Goal: Transaction & Acquisition: Purchase product/service

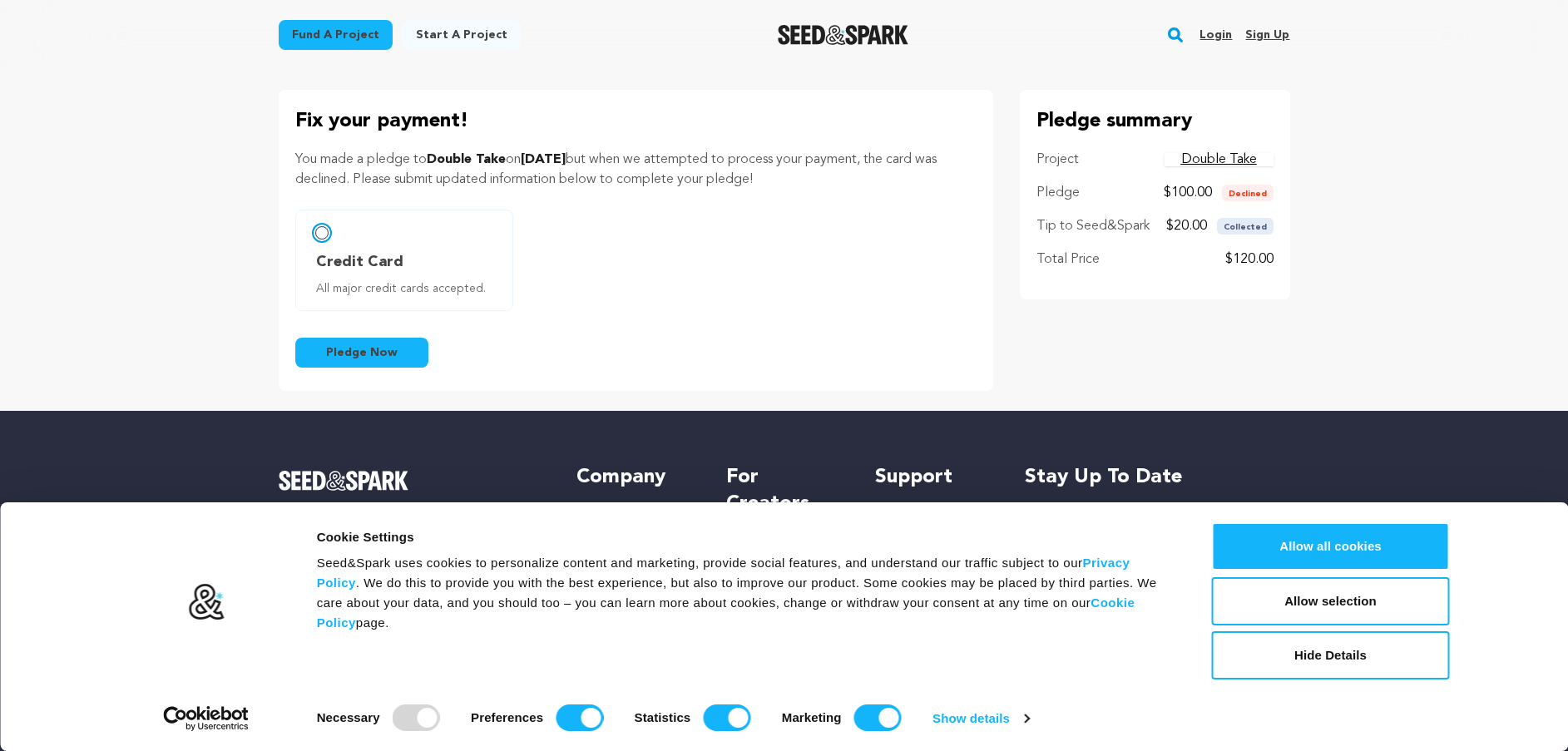
click at [318, 231] on input "Credit Card All major credit cards accepted." at bounding box center [322, 232] width 13 height 13
radio input "false"
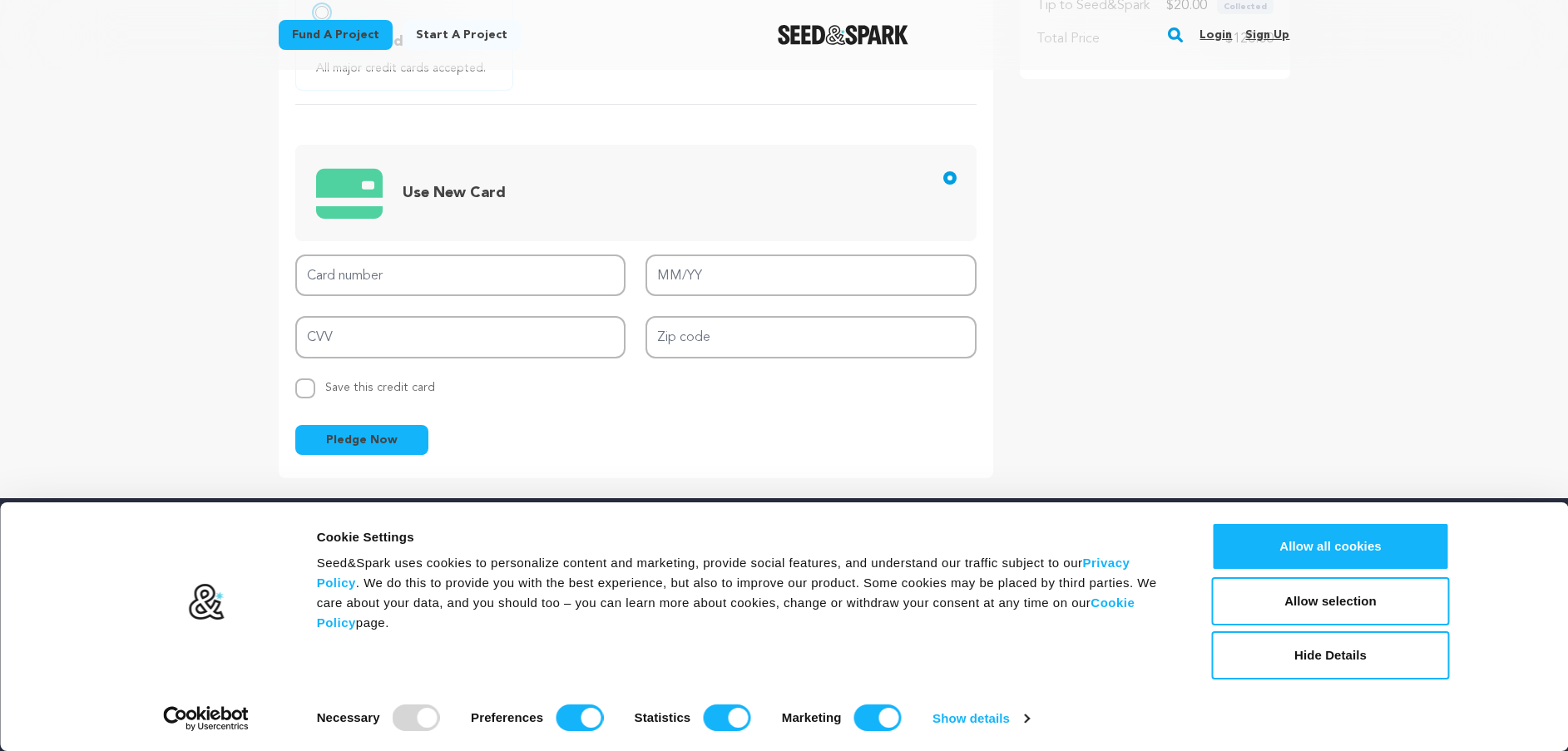
scroll to position [249, 0]
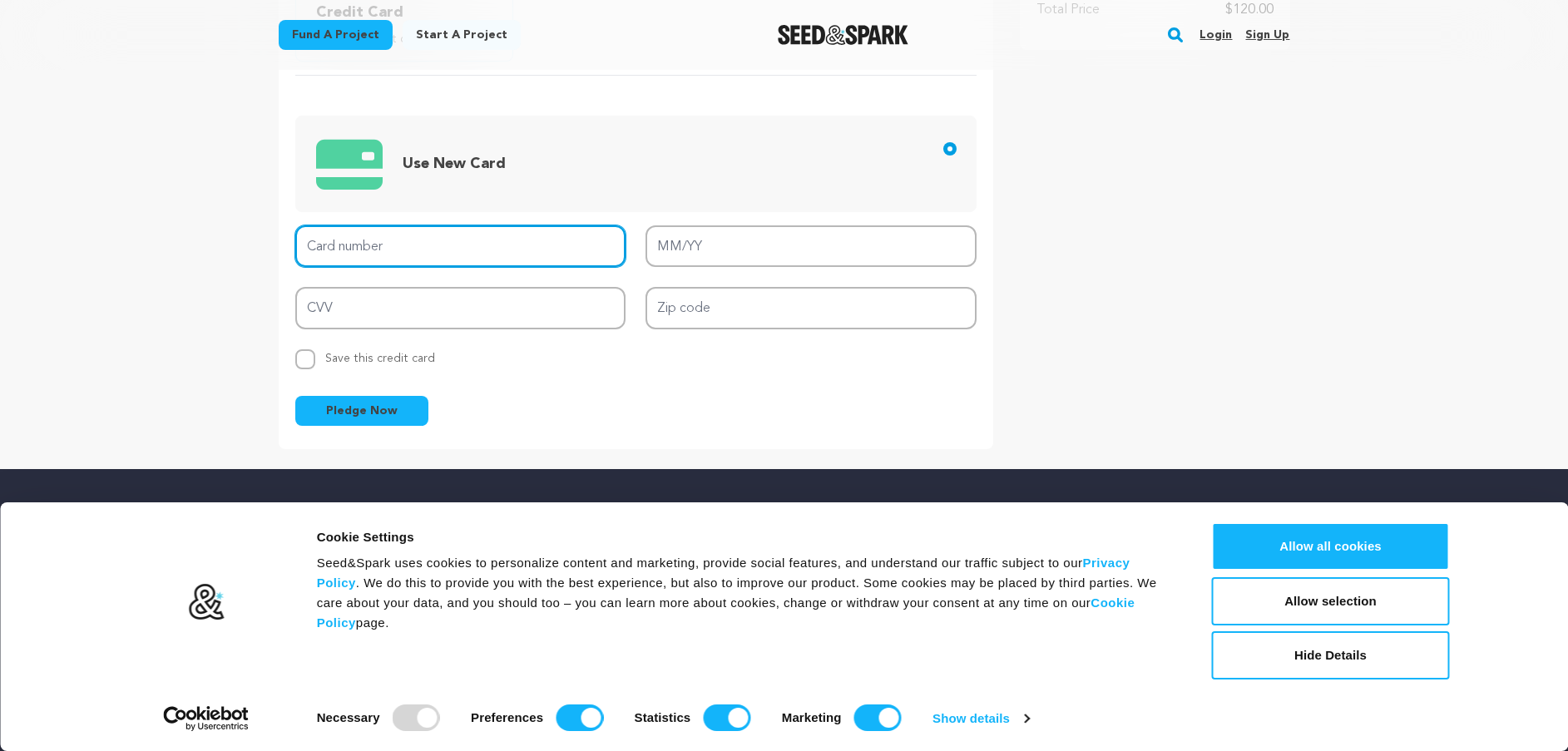
click at [369, 251] on input "Card number" at bounding box center [460, 246] width 331 height 42
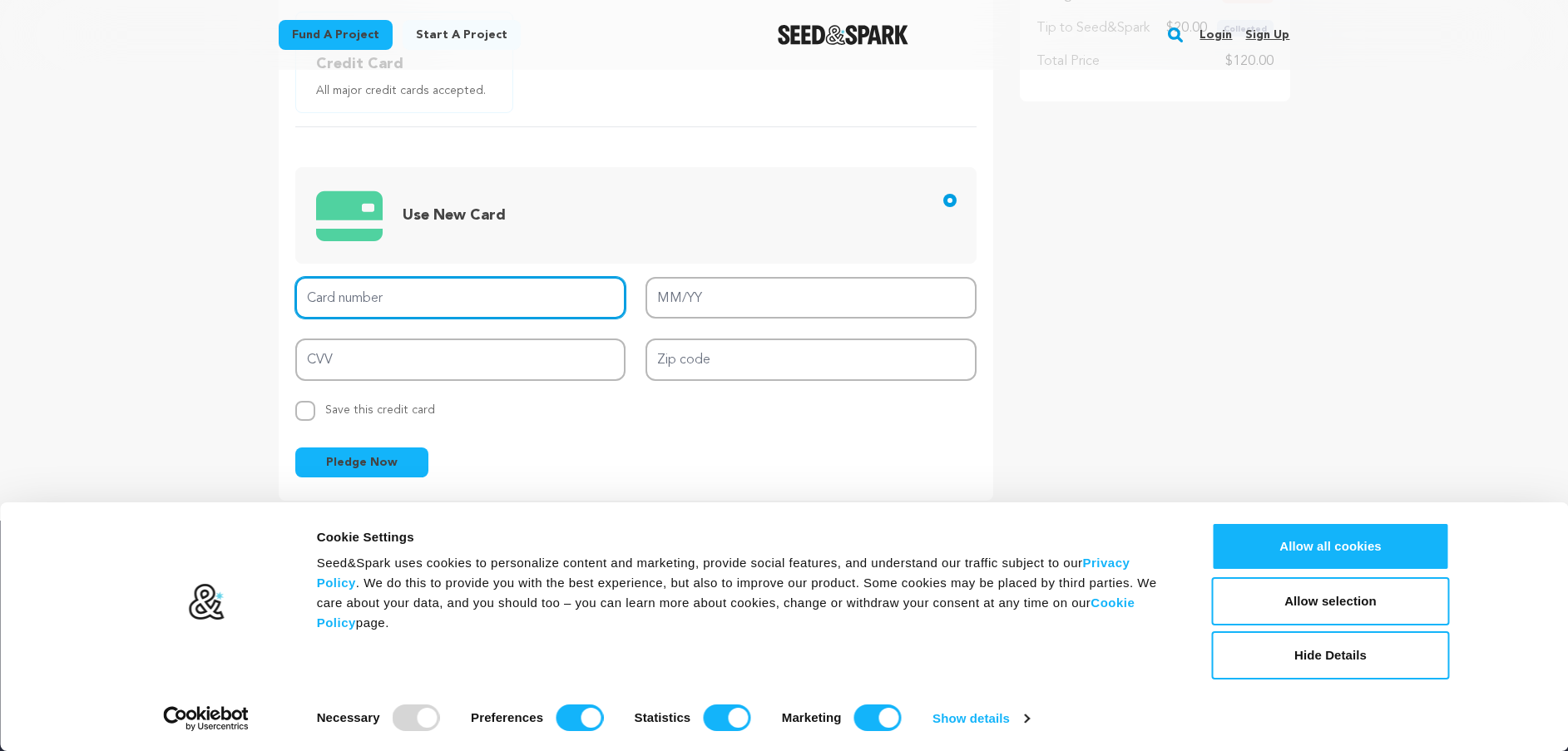
scroll to position [167, 0]
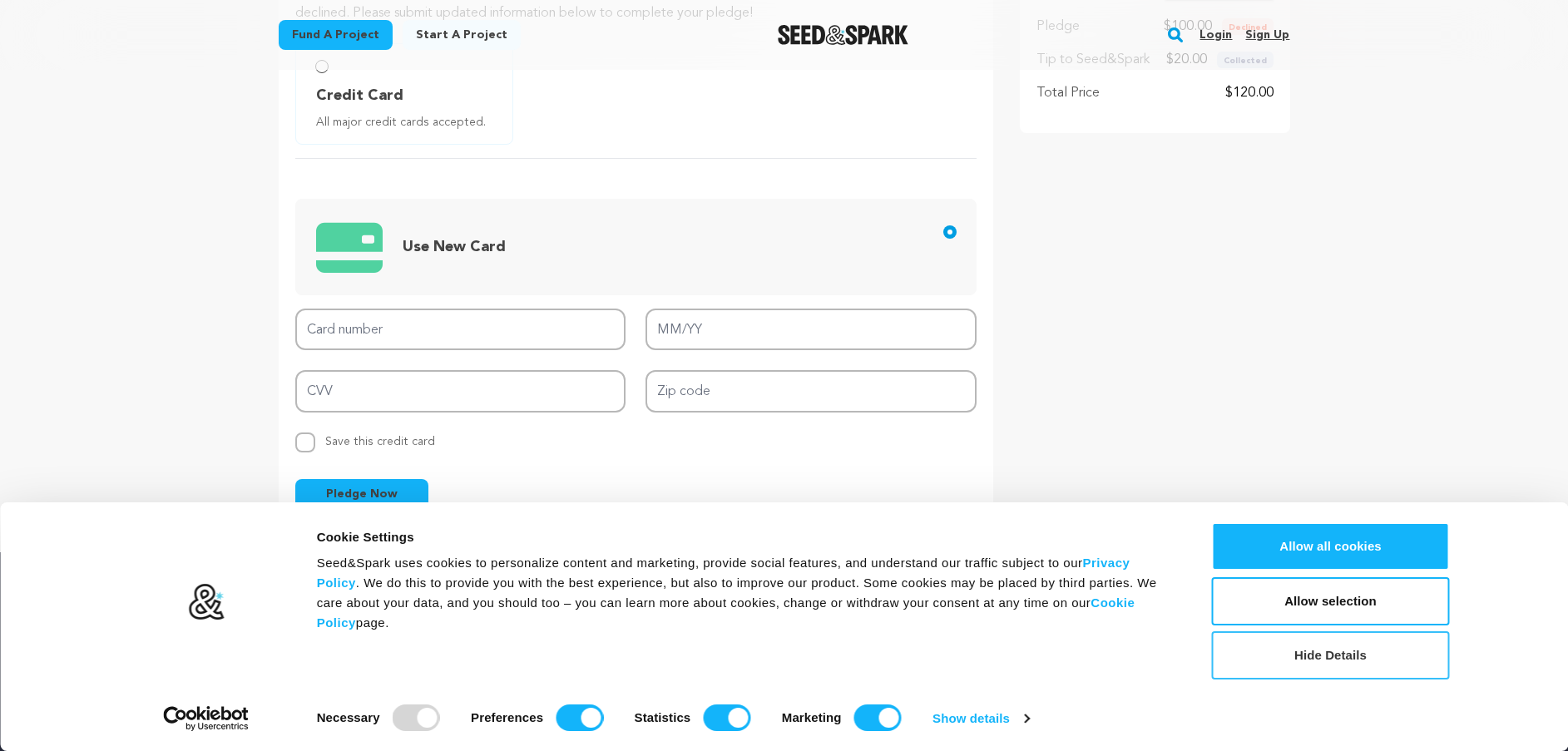
click at [1351, 654] on button "Hide Details" at bounding box center [1330, 655] width 238 height 48
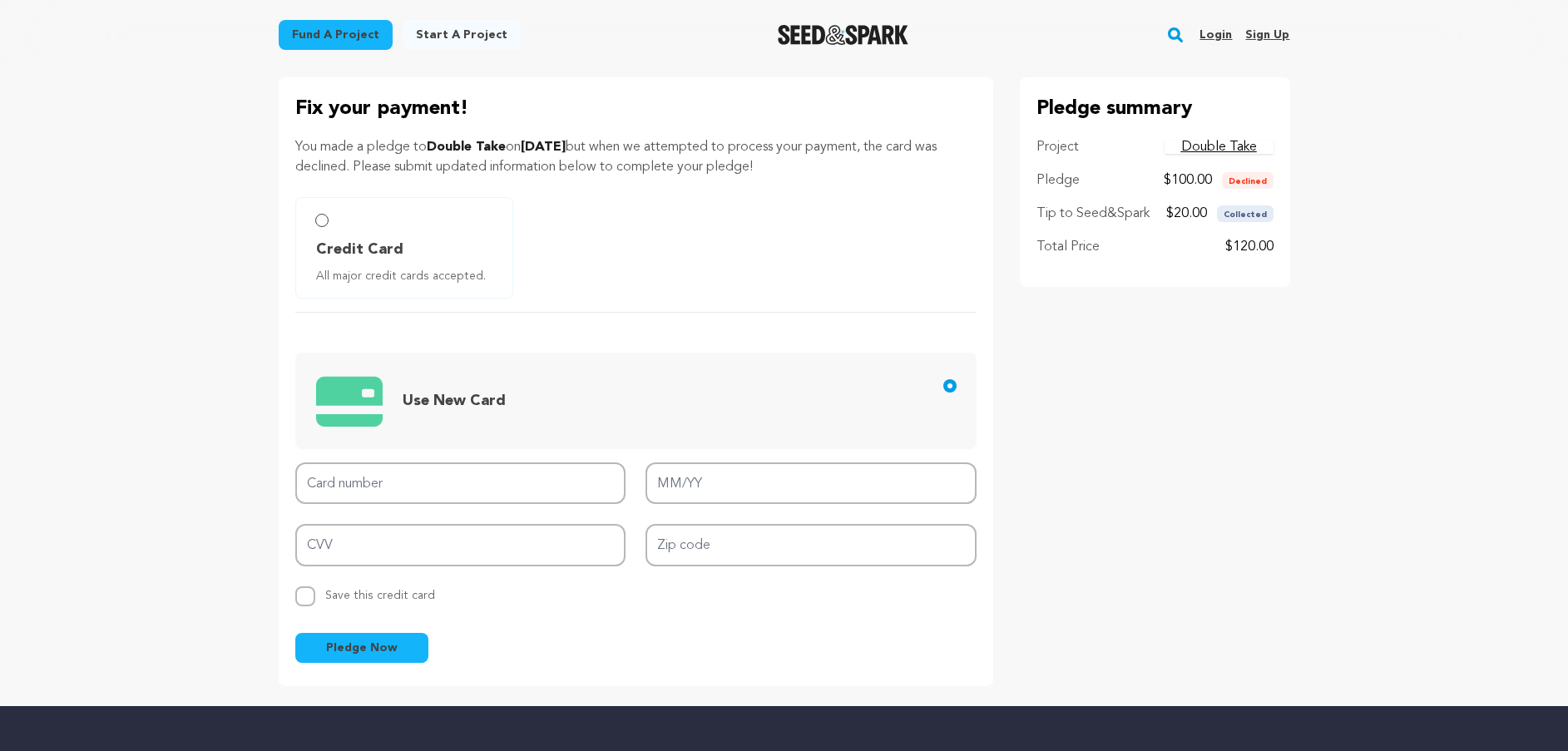
scroll to position [0, 0]
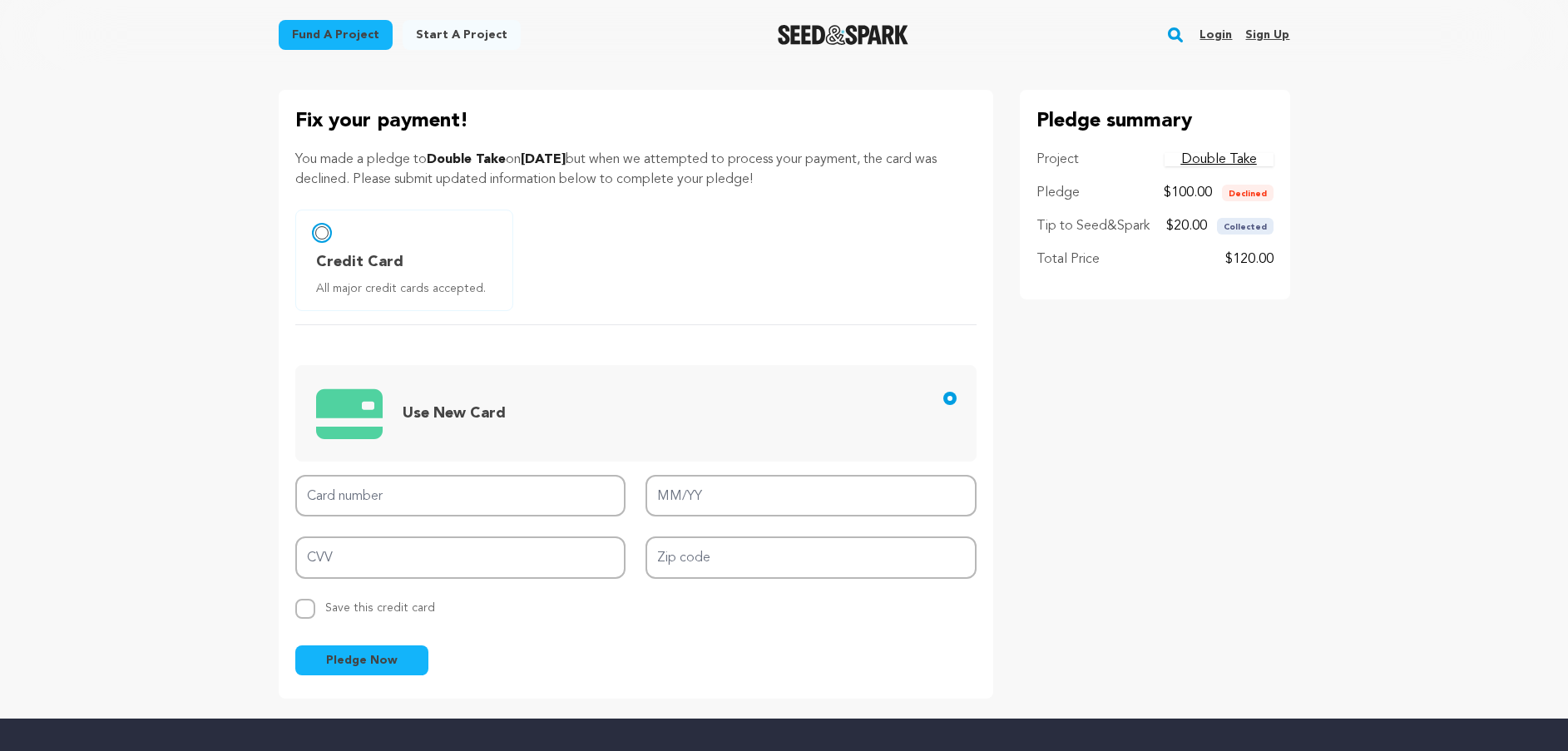
click at [321, 235] on input "Credit Card All major credit cards accepted." at bounding box center [322, 232] width 13 height 13
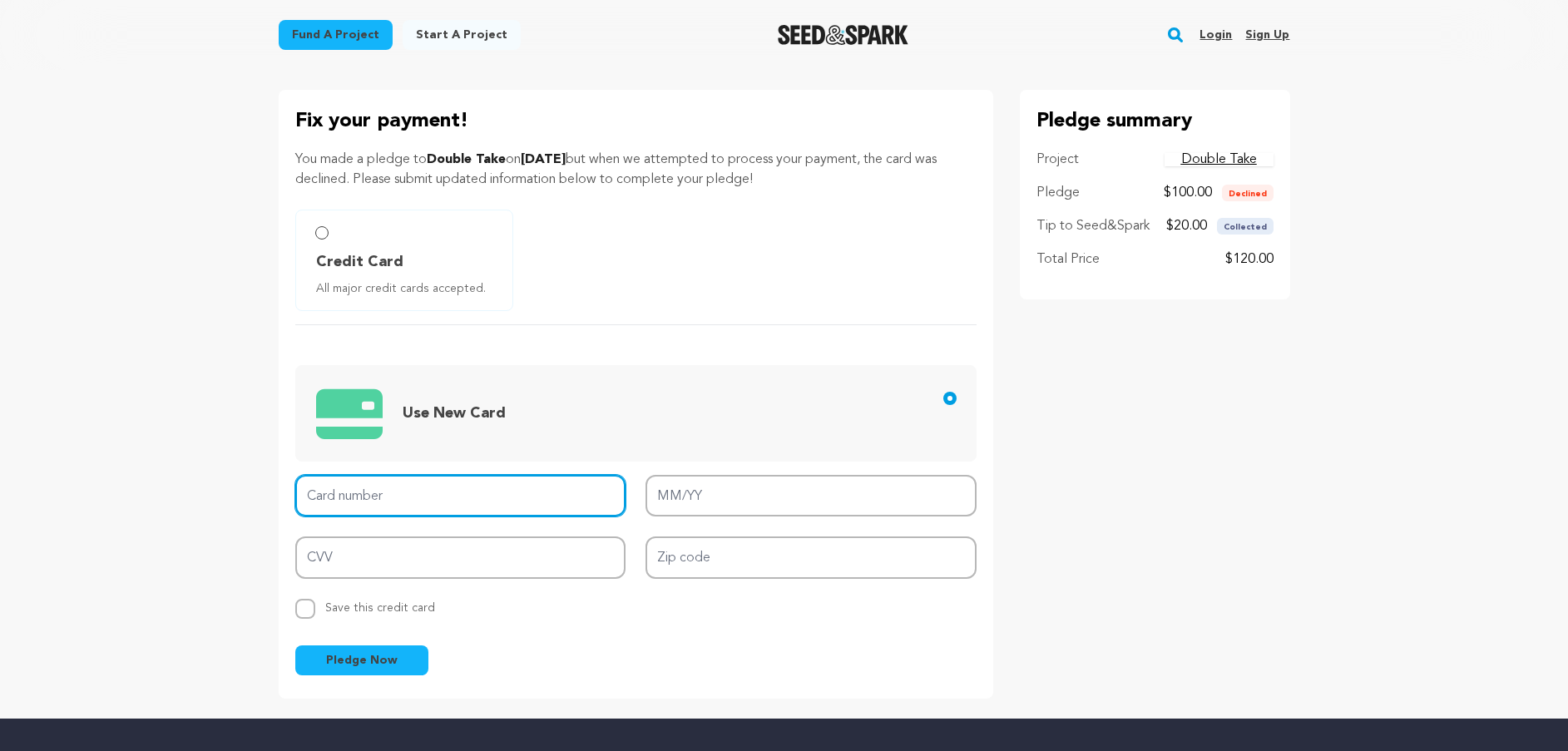
click at [357, 497] on input "Card number" at bounding box center [460, 496] width 331 height 42
type input "4147 2025 9214 656"
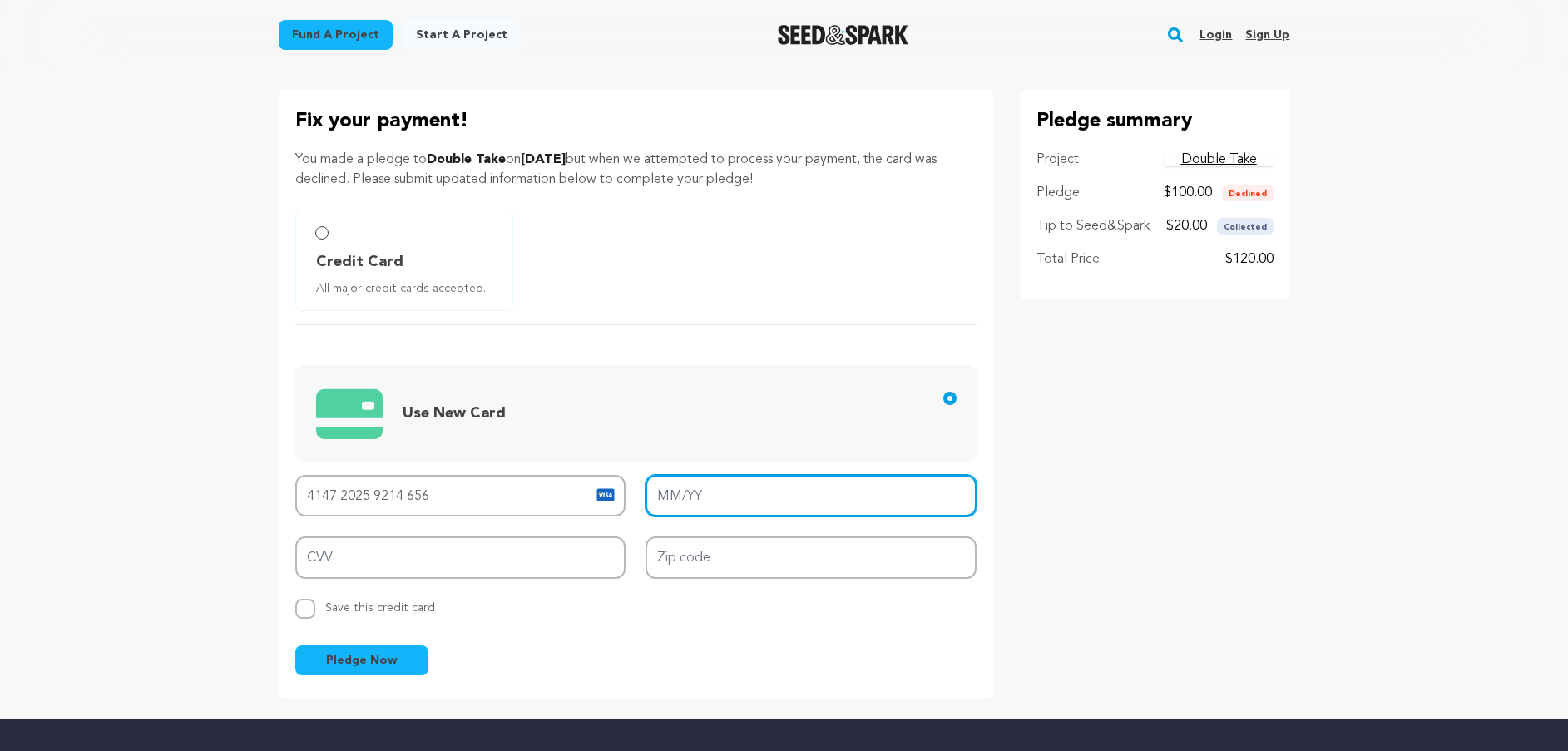
click at [711, 505] on input "MM/YY" at bounding box center [810, 496] width 331 height 42
type input "02/28"
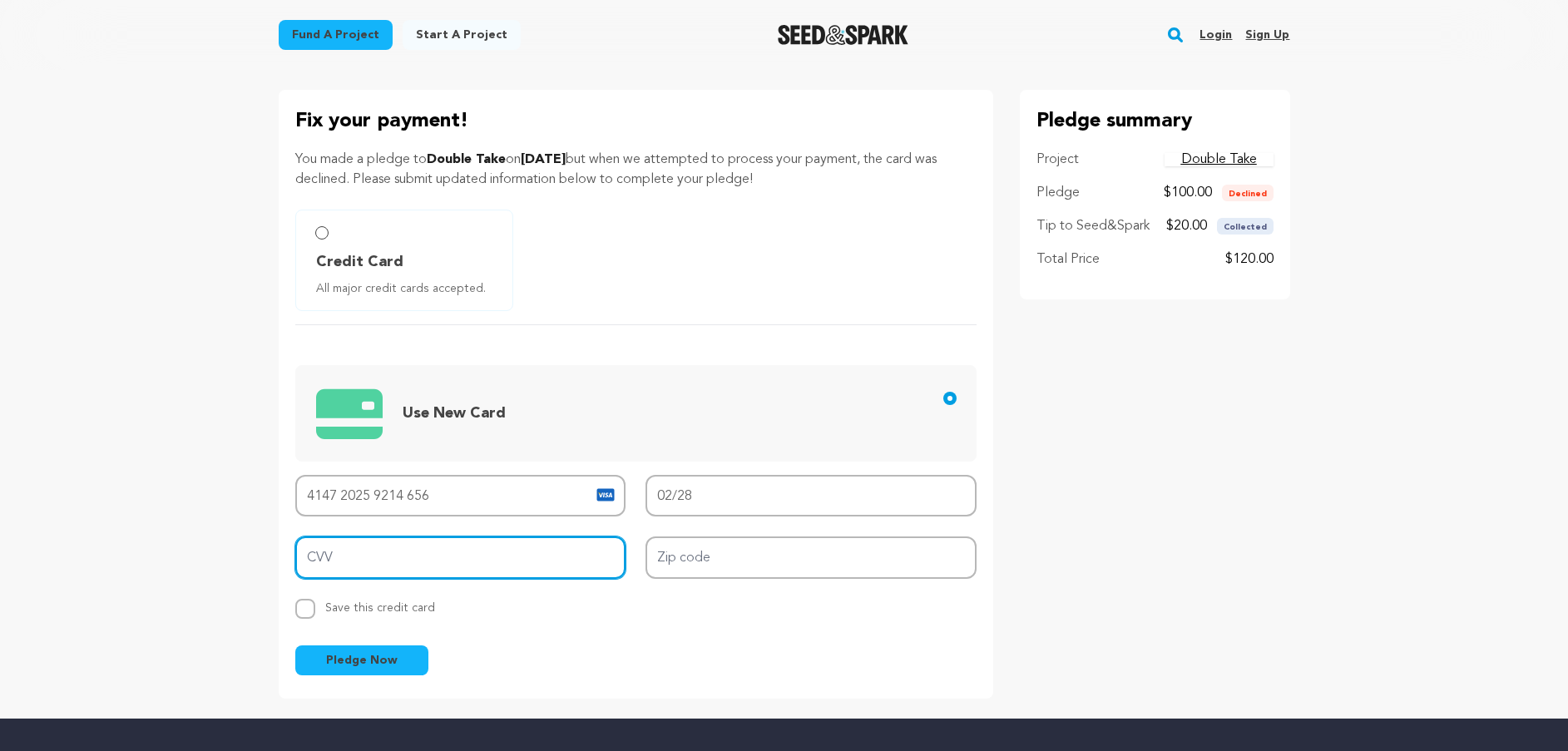
click at [509, 559] on input "CVV" at bounding box center [460, 557] width 331 height 42
type input "807"
drag, startPoint x: 695, startPoint y: 533, endPoint x: 696, endPoint y: 542, distance: 9.1
click at [695, 541] on div "Card number 4147 2025 9214 656 MM/YY 02/28 CVV 807 Zip code Replace saved credi…" at bounding box center [636, 547] width 681 height 144
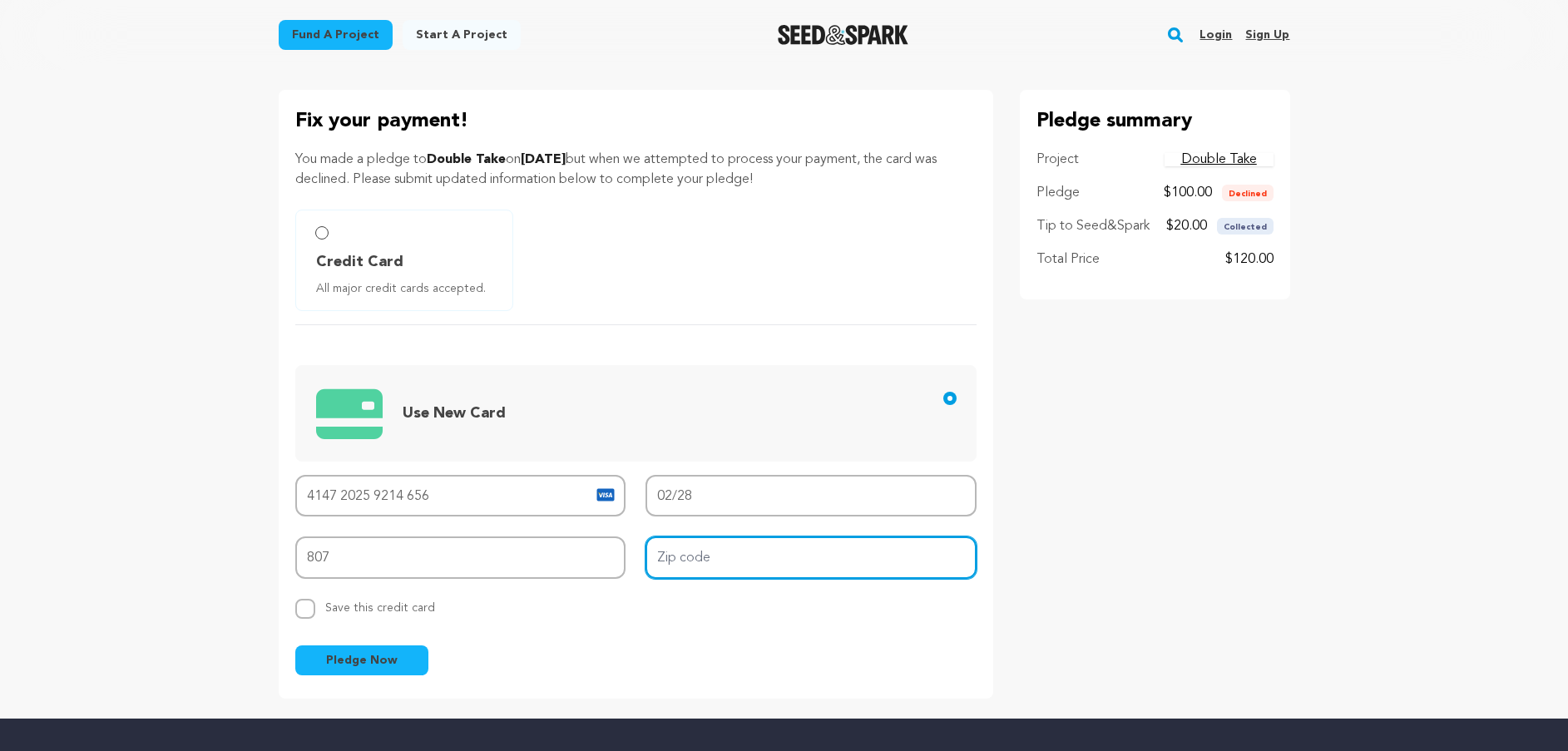
click at [674, 549] on input "Zip code" at bounding box center [810, 557] width 331 height 42
type input "66227"
click at [368, 661] on span "Pledge Now" at bounding box center [362, 660] width 72 height 17
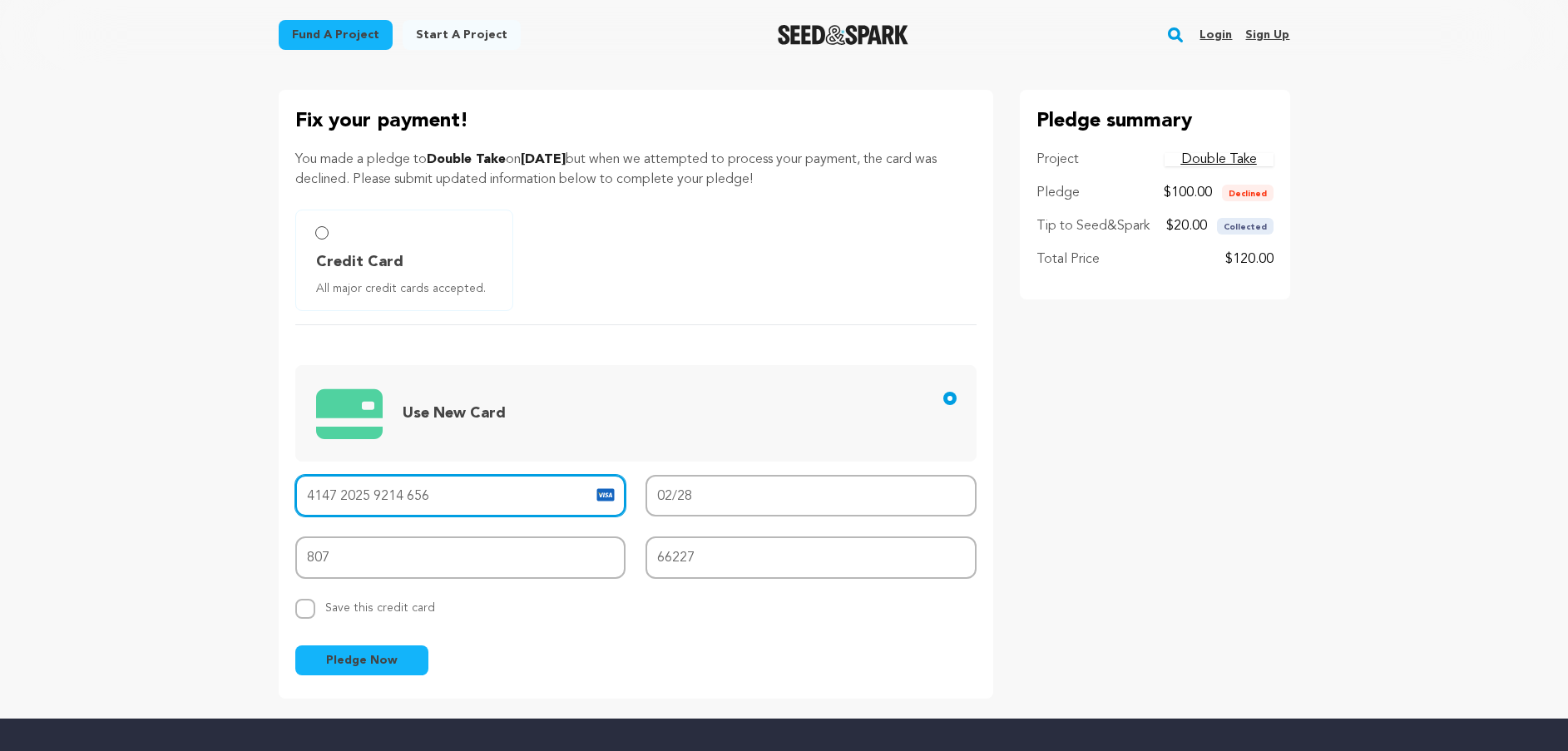
click at [452, 497] on input "4147 2025 9214 656" at bounding box center [460, 496] width 331 height 42
type input "[CREDIT_CARD_NUMBER]"
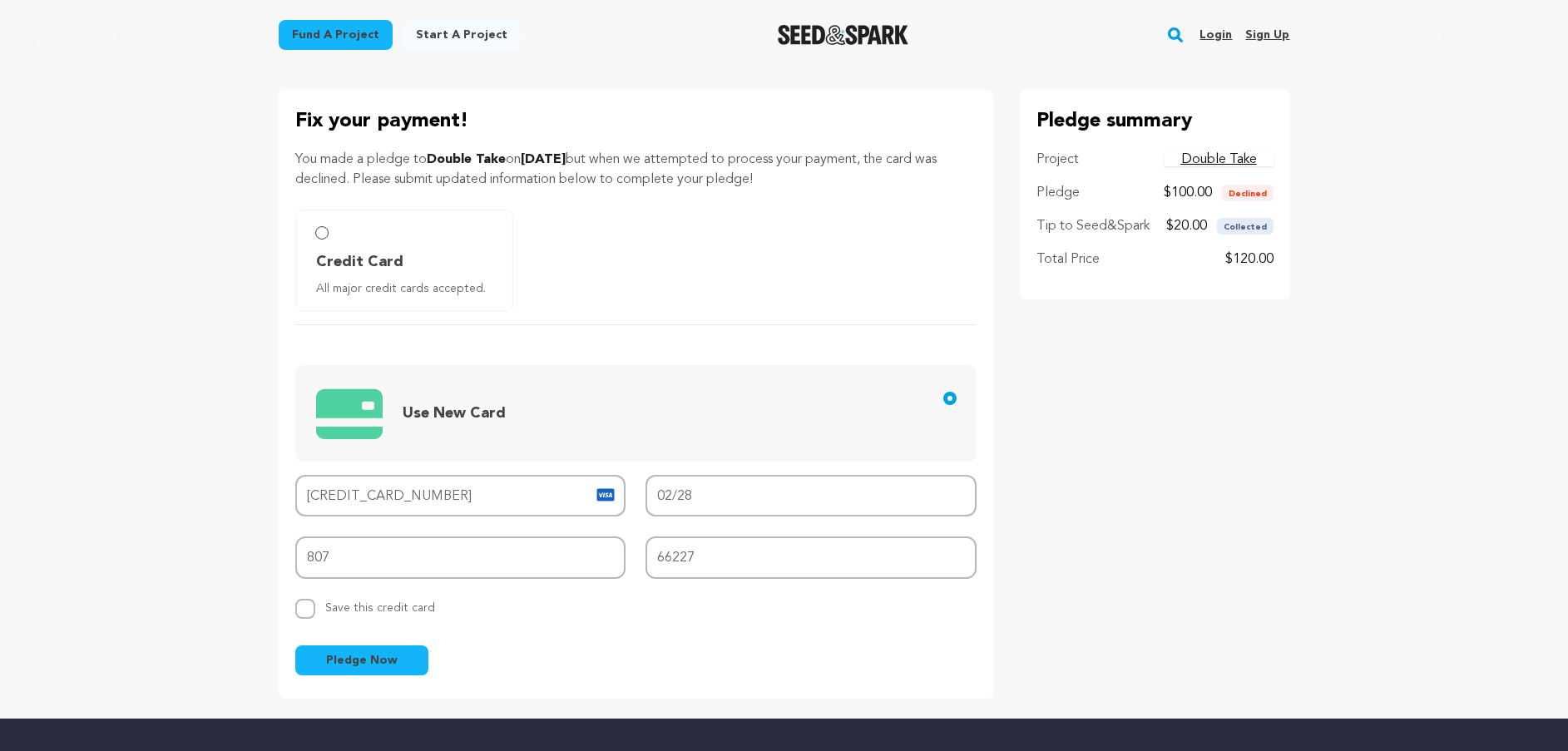
click at [352, 660] on span "Pledge Now" at bounding box center [362, 660] width 72 height 17
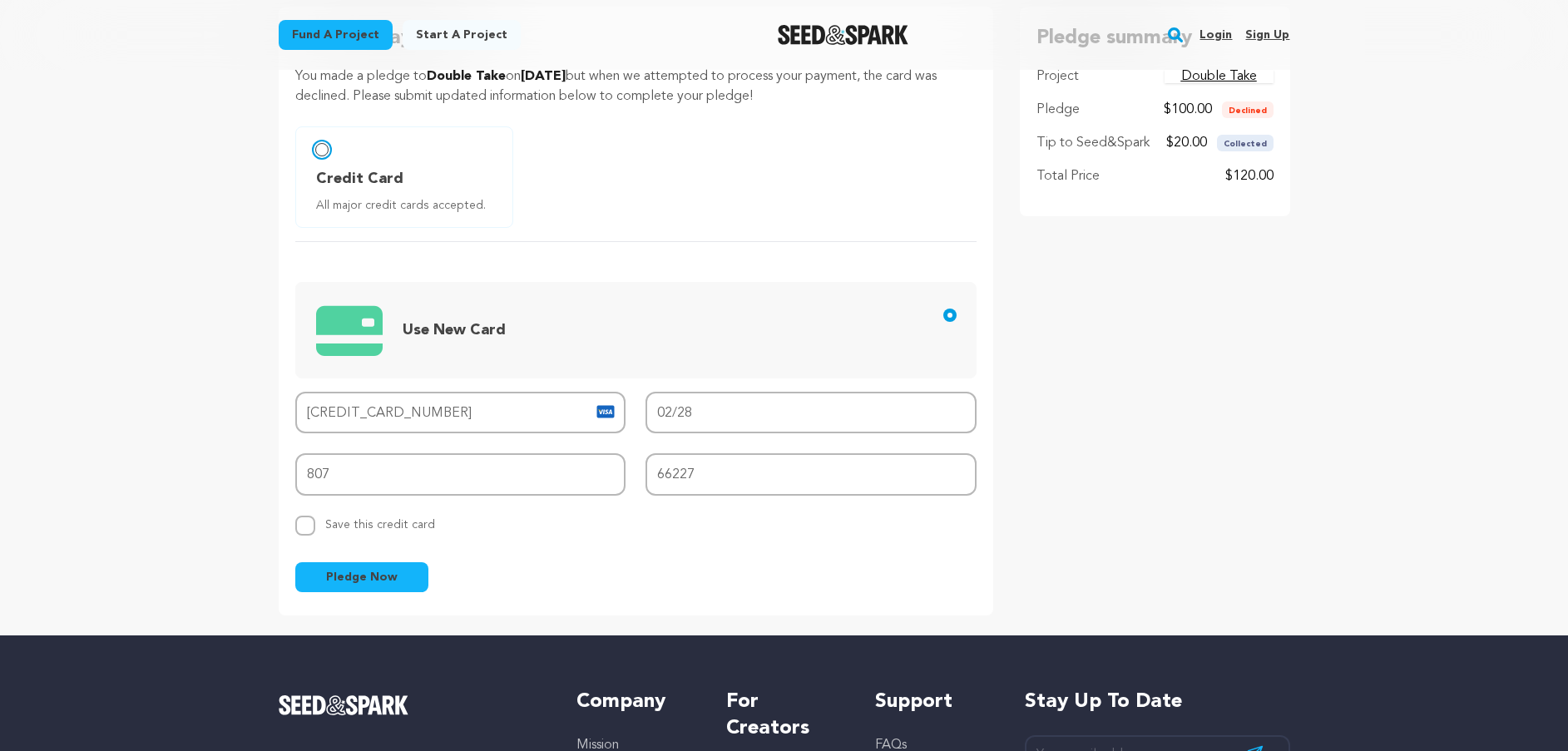
click at [317, 152] on input "Credit Card All major credit cards accepted." at bounding box center [322, 150] width 13 height 13
click at [364, 574] on span "Pledge Now" at bounding box center [362, 577] width 72 height 17
click at [951, 313] on input "Use New Card" at bounding box center [949, 315] width 13 height 13
click at [370, 571] on span "Pledge Now" at bounding box center [362, 577] width 72 height 17
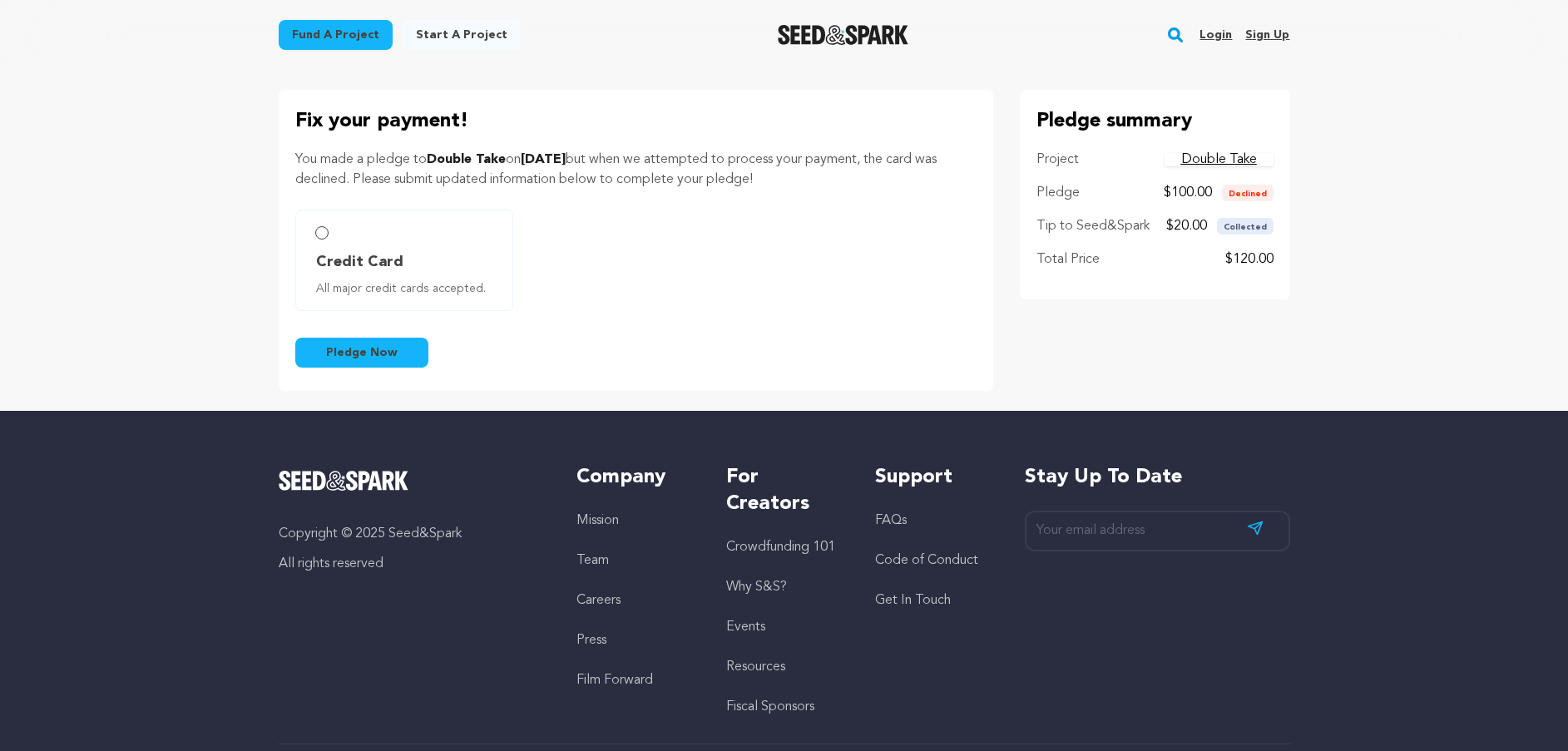
click at [325, 240] on label "Credit Card All major credit cards accepted." at bounding box center [403, 260] width 218 height 101
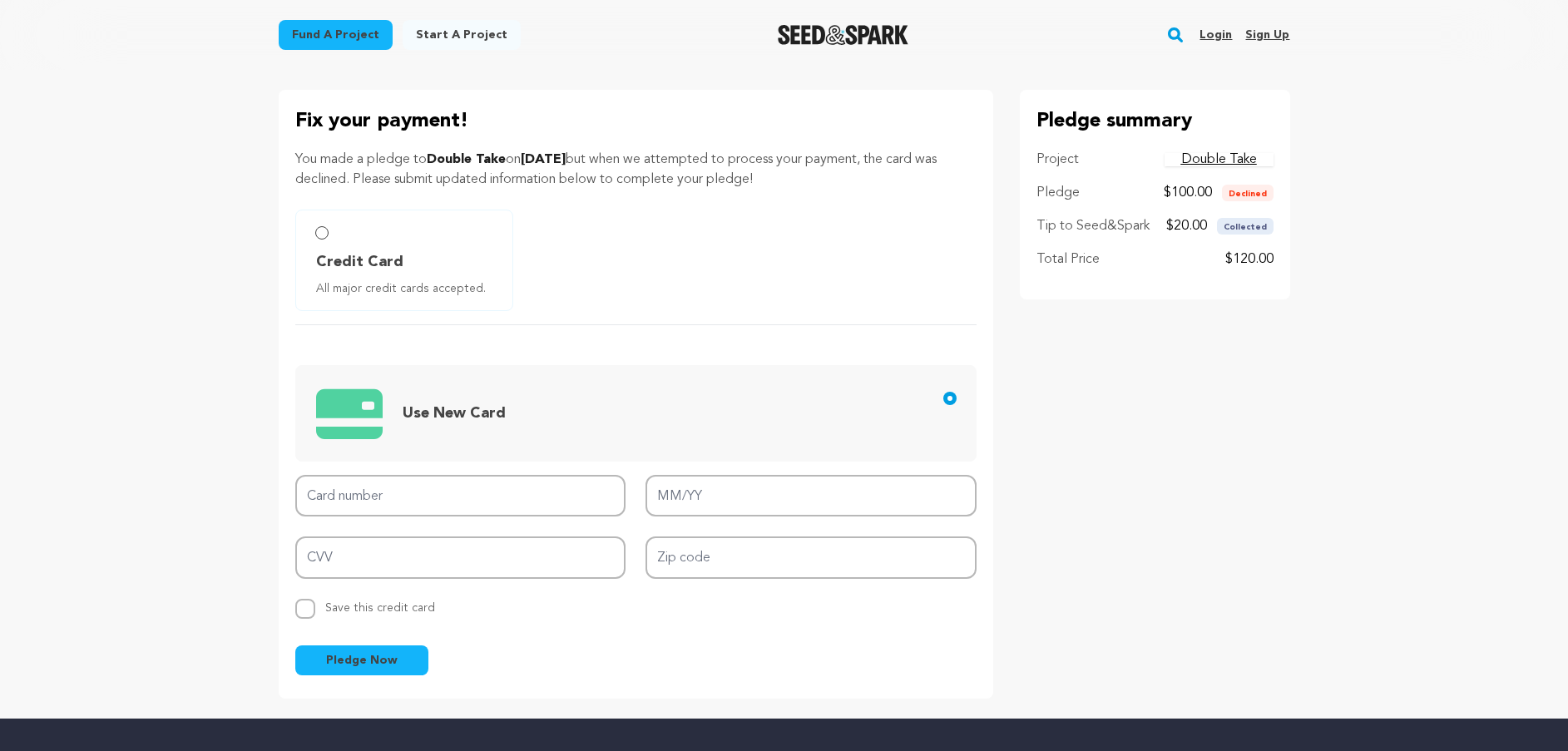
radio input "true"
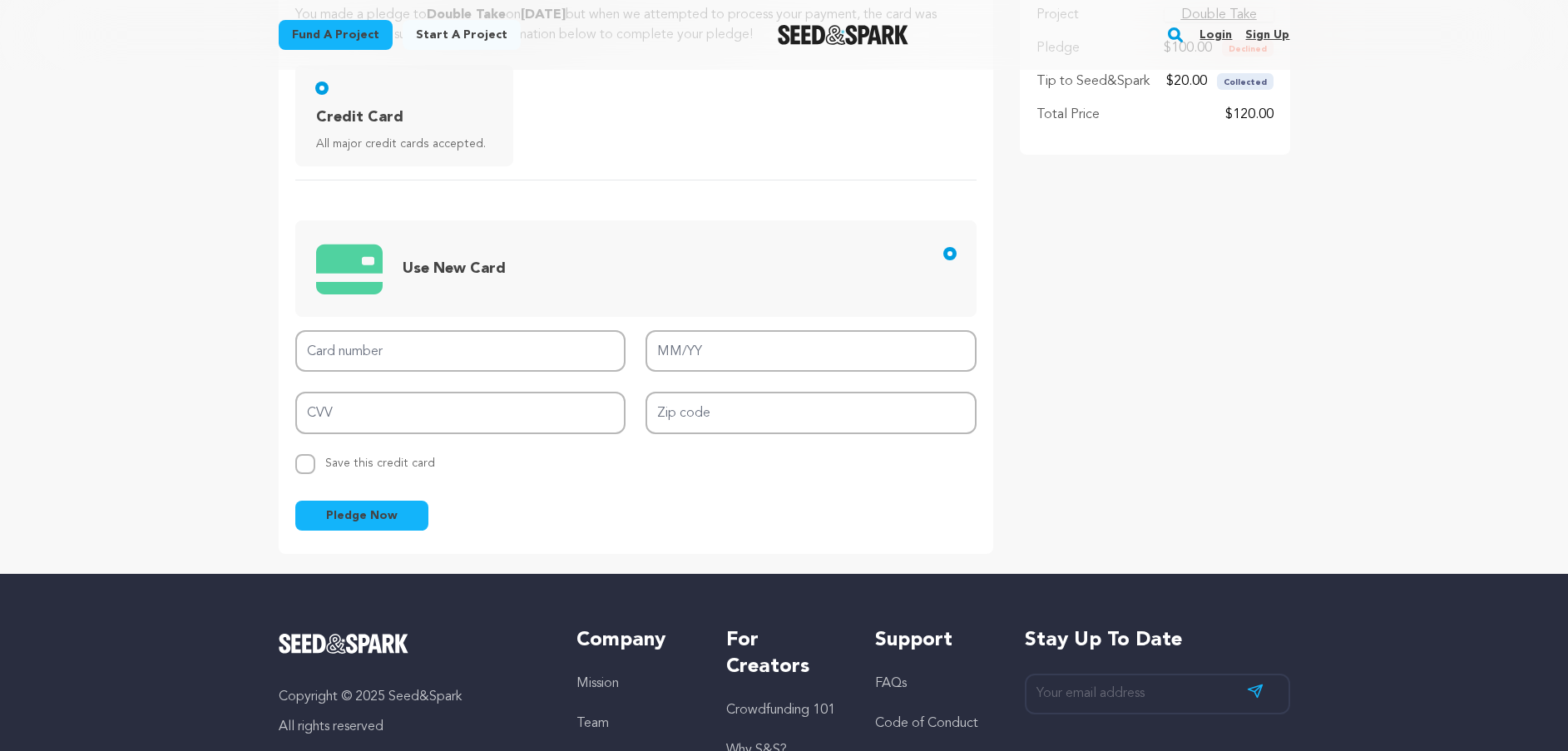
scroll to position [167, 0]
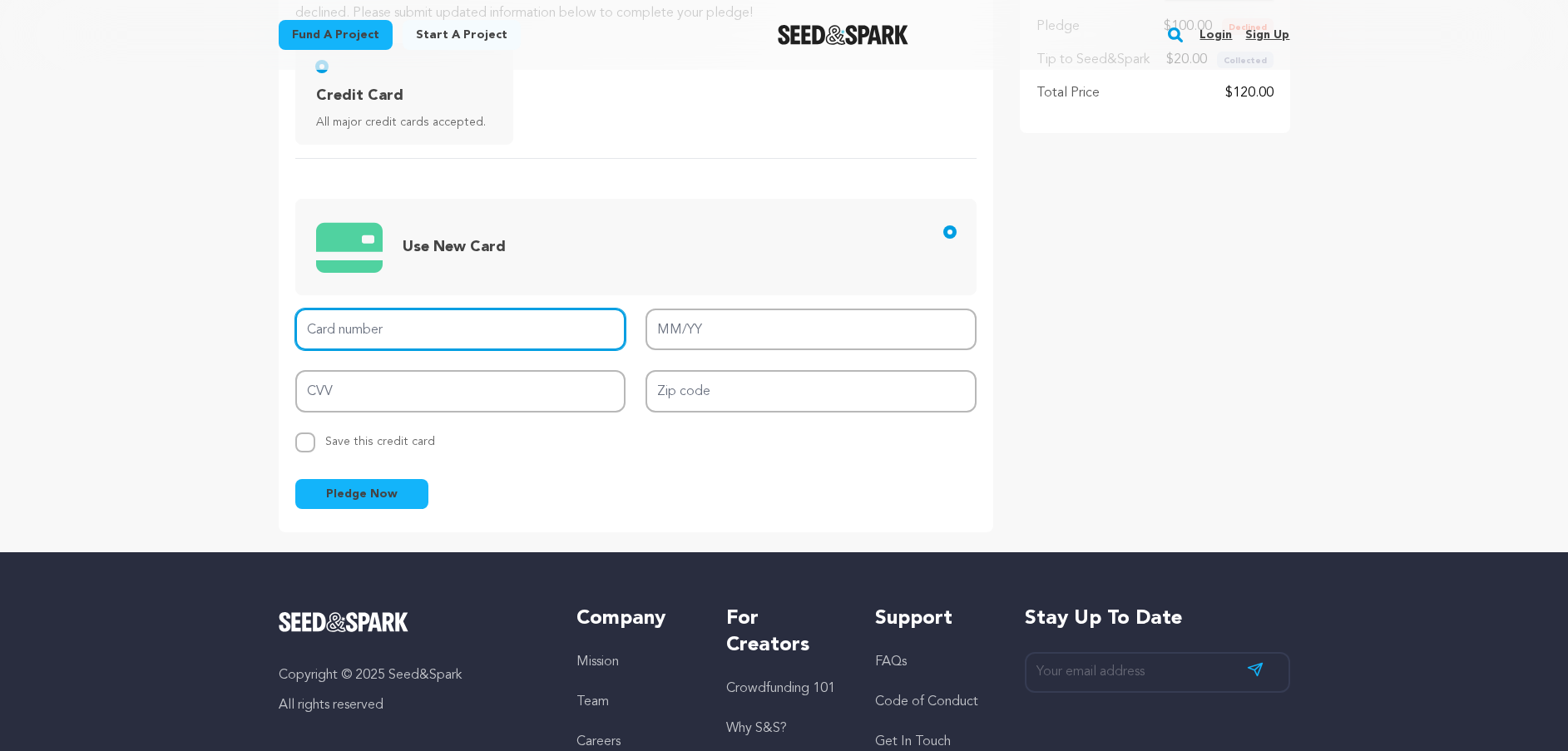
click at [366, 334] on input "Card number" at bounding box center [460, 329] width 331 height 42
type input "[CREDIT_CARD_NUMBER]"
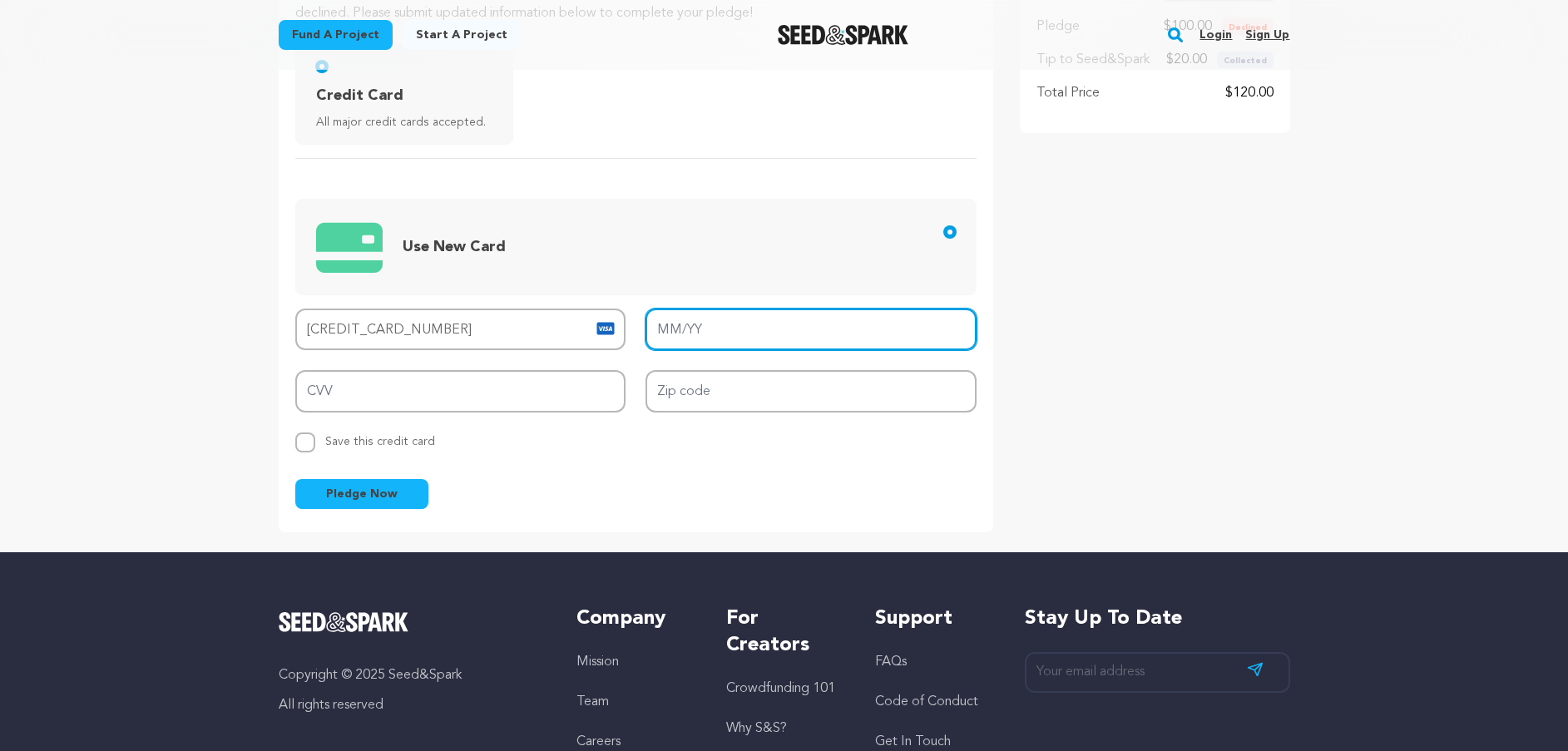
click at [675, 336] on input "MM/YY" at bounding box center [810, 329] width 331 height 42
type input "02/28"
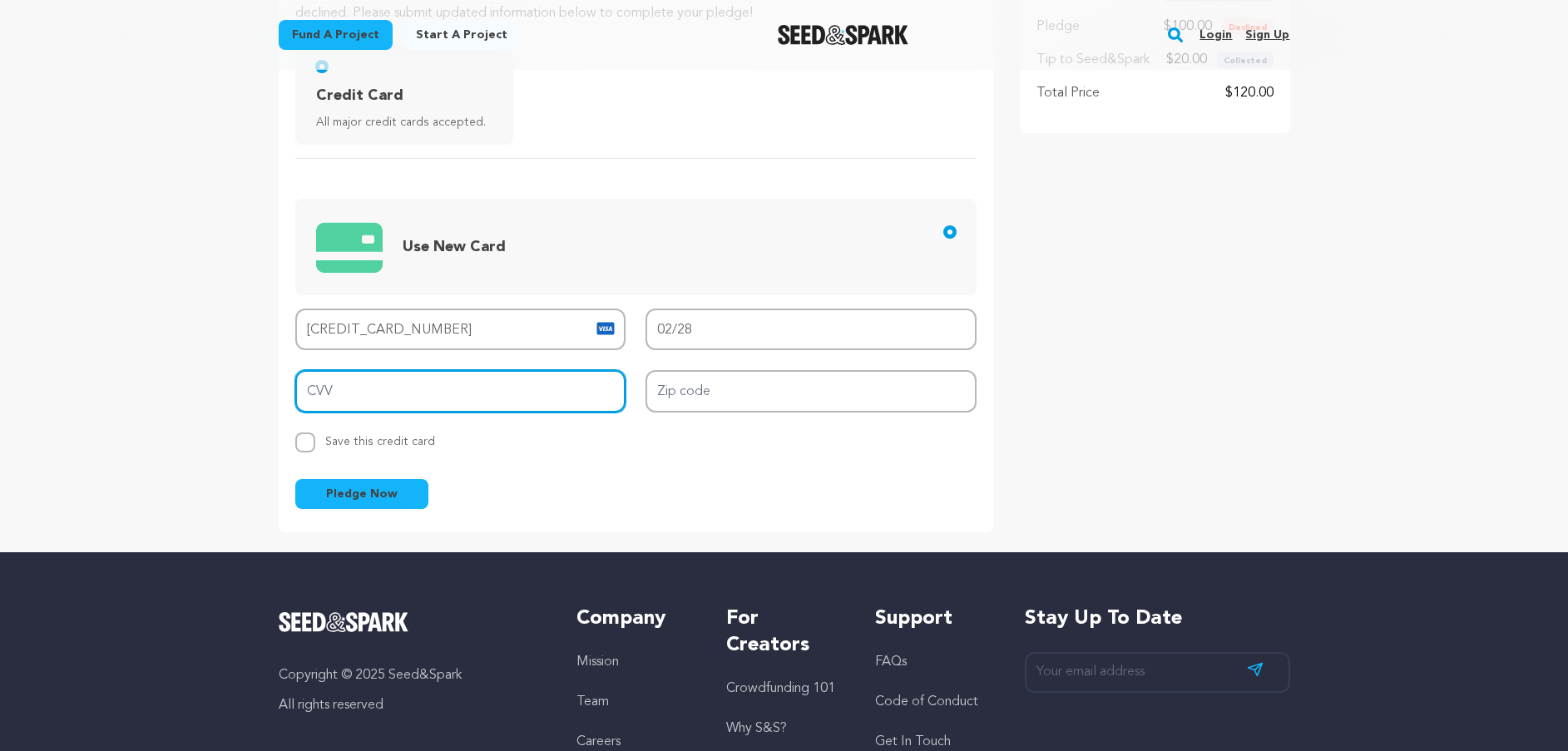
click at [341, 393] on input "CVV" at bounding box center [460, 391] width 331 height 42
type input "807"
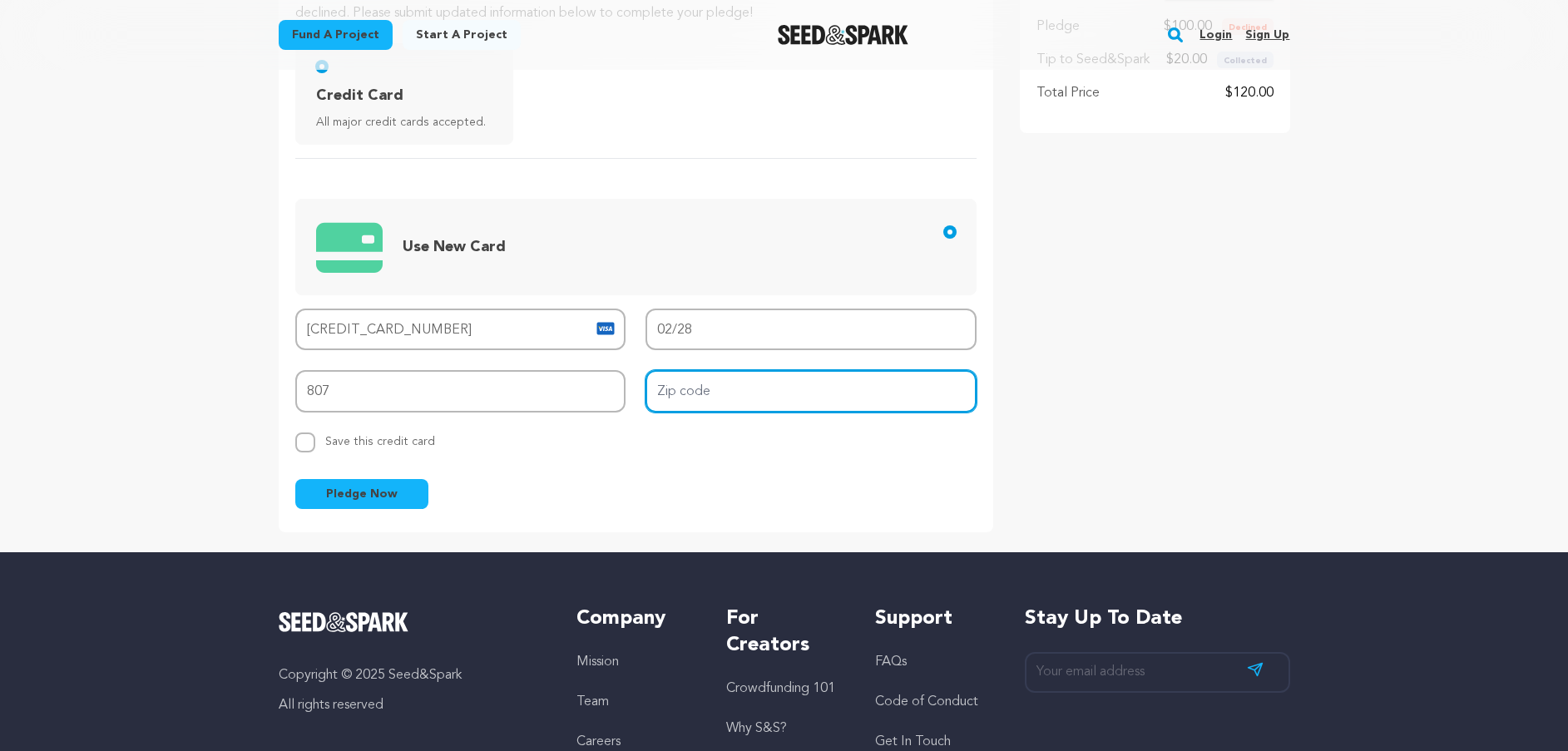
click at [693, 397] on input "Zip code" at bounding box center [810, 391] width 331 height 42
type input "3"
type input "66227"
click at [365, 495] on span "Pledge Now" at bounding box center [362, 494] width 72 height 17
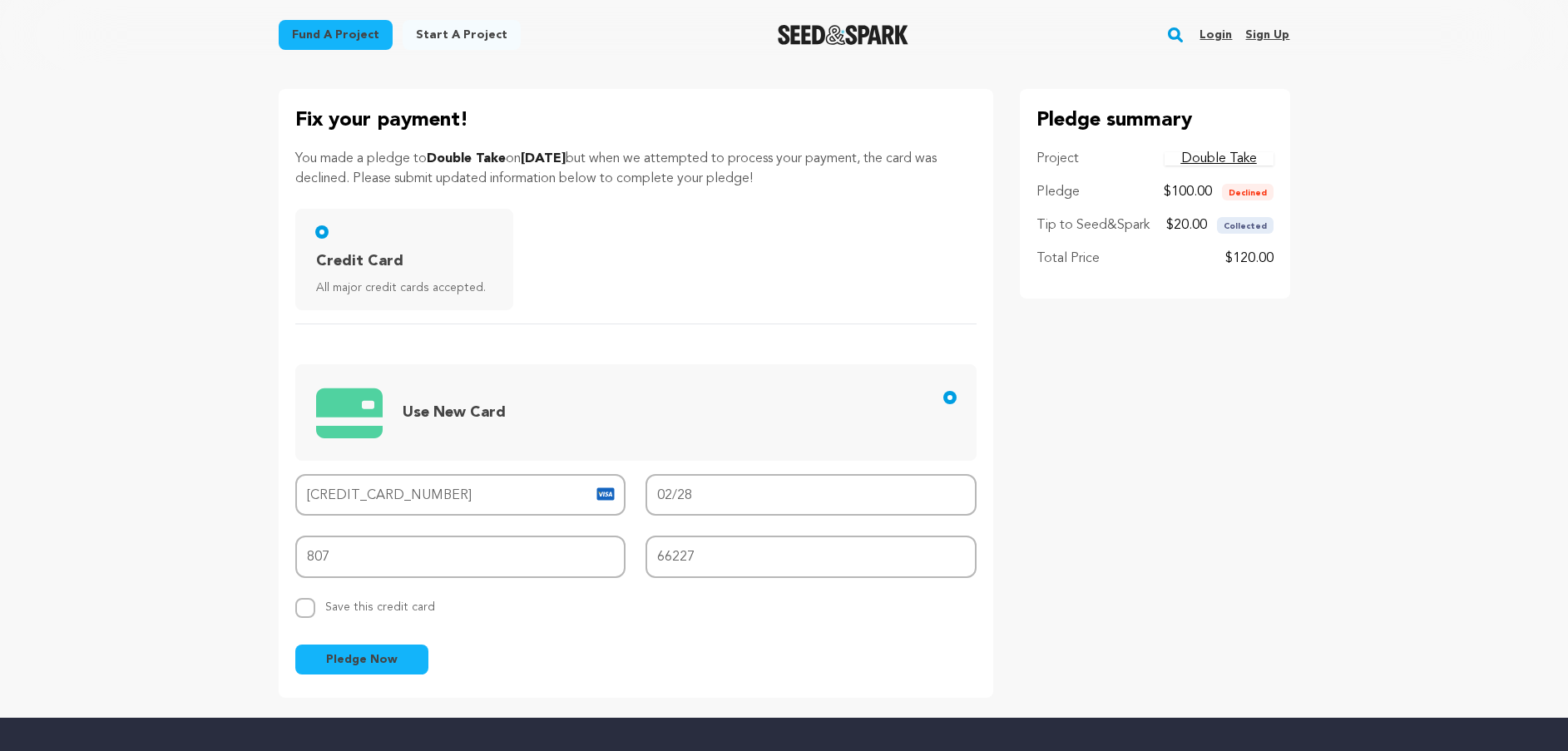
scroll to position [0, 0]
